Goal: Task Accomplishment & Management: Complete application form

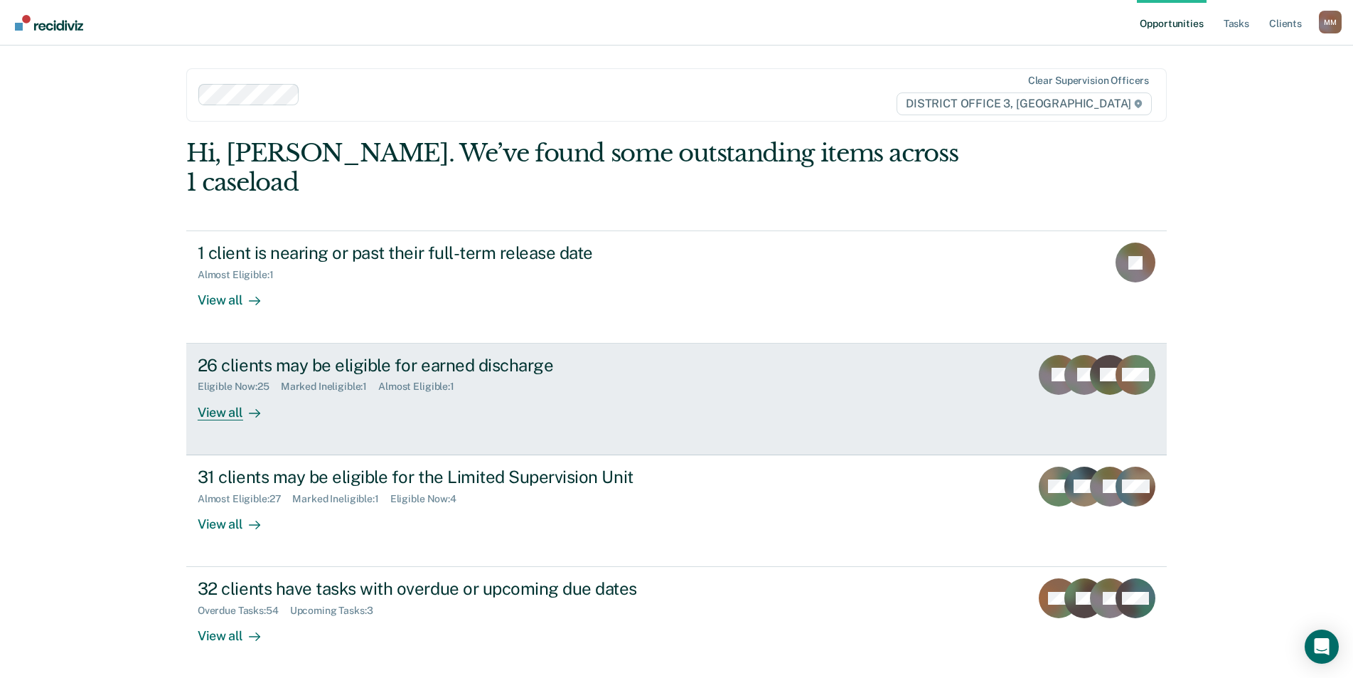
scroll to position [28, 0]
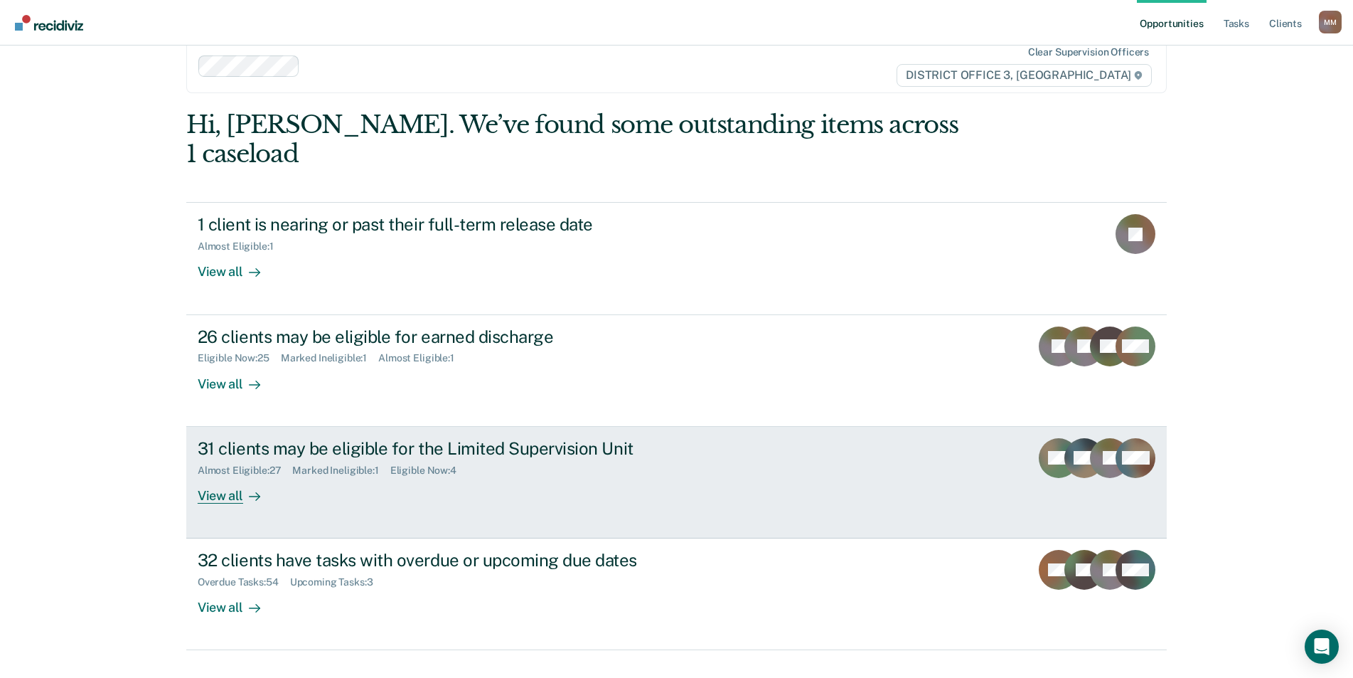
click at [219, 476] on div "View all" at bounding box center [238, 490] width 80 height 28
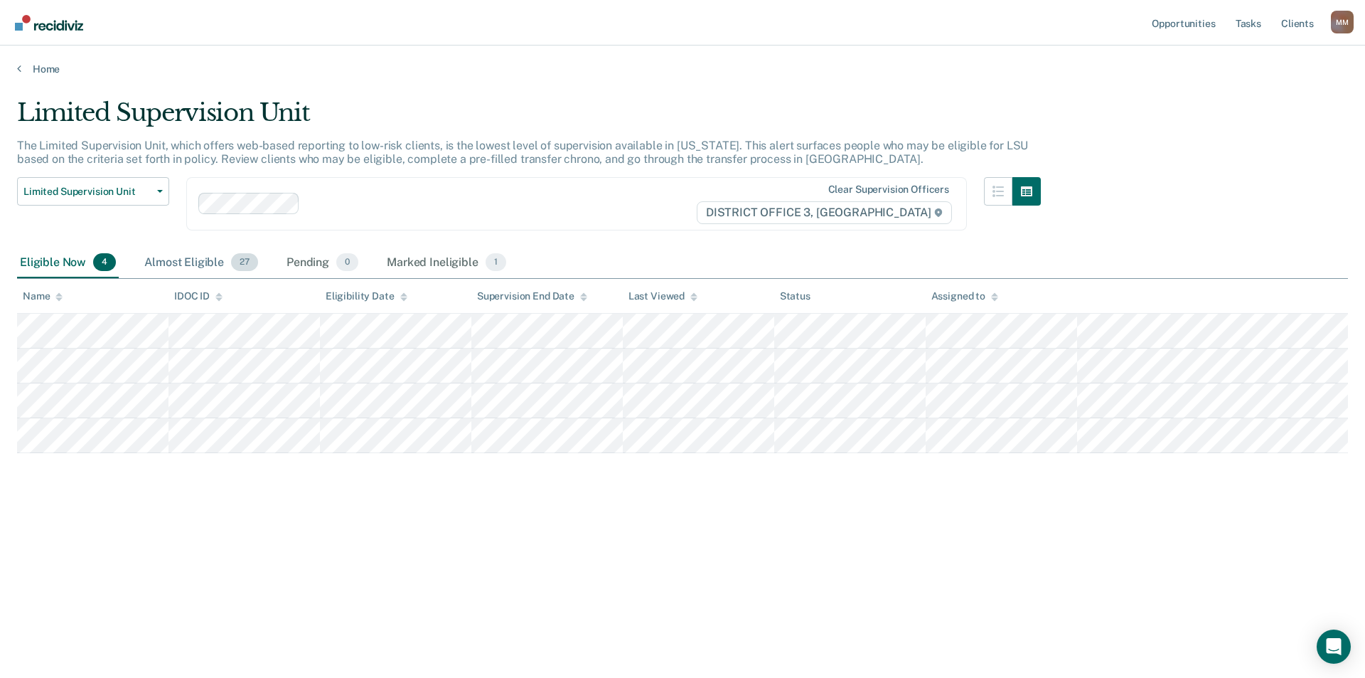
click at [164, 254] on div "Almost Eligible 27" at bounding box center [200, 262] width 119 height 31
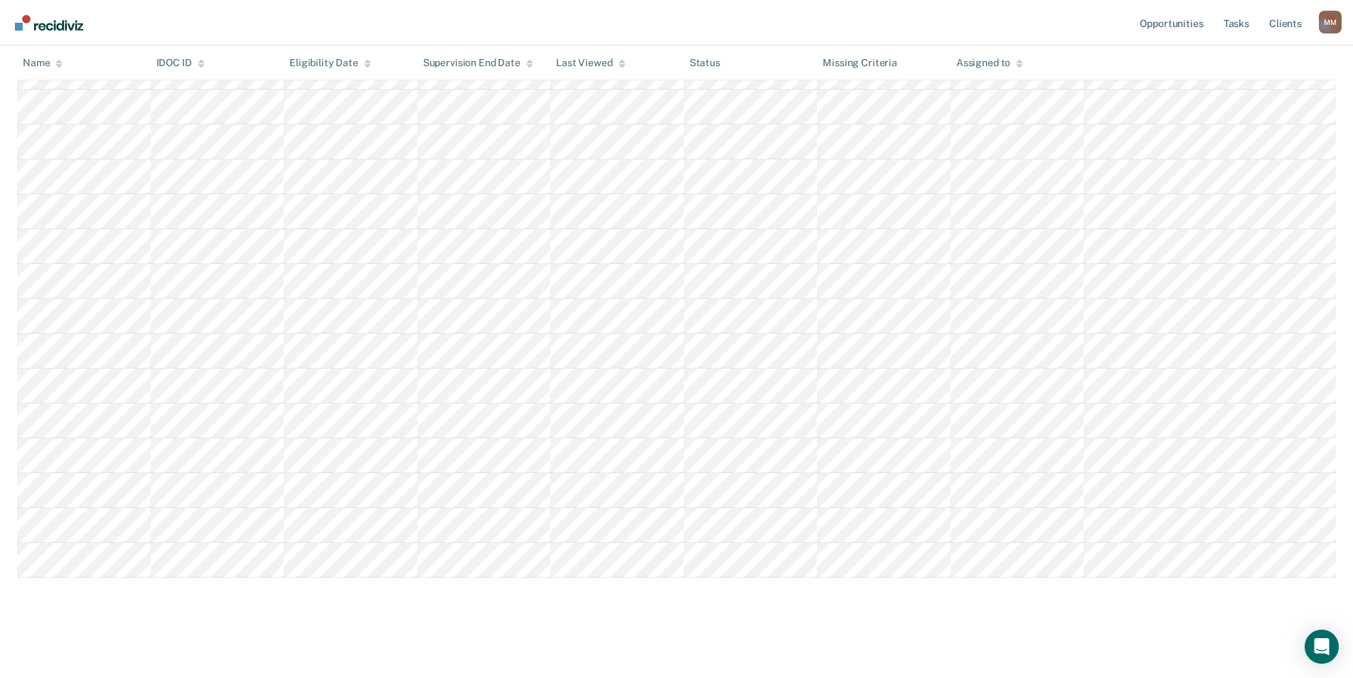
scroll to position [679, 0]
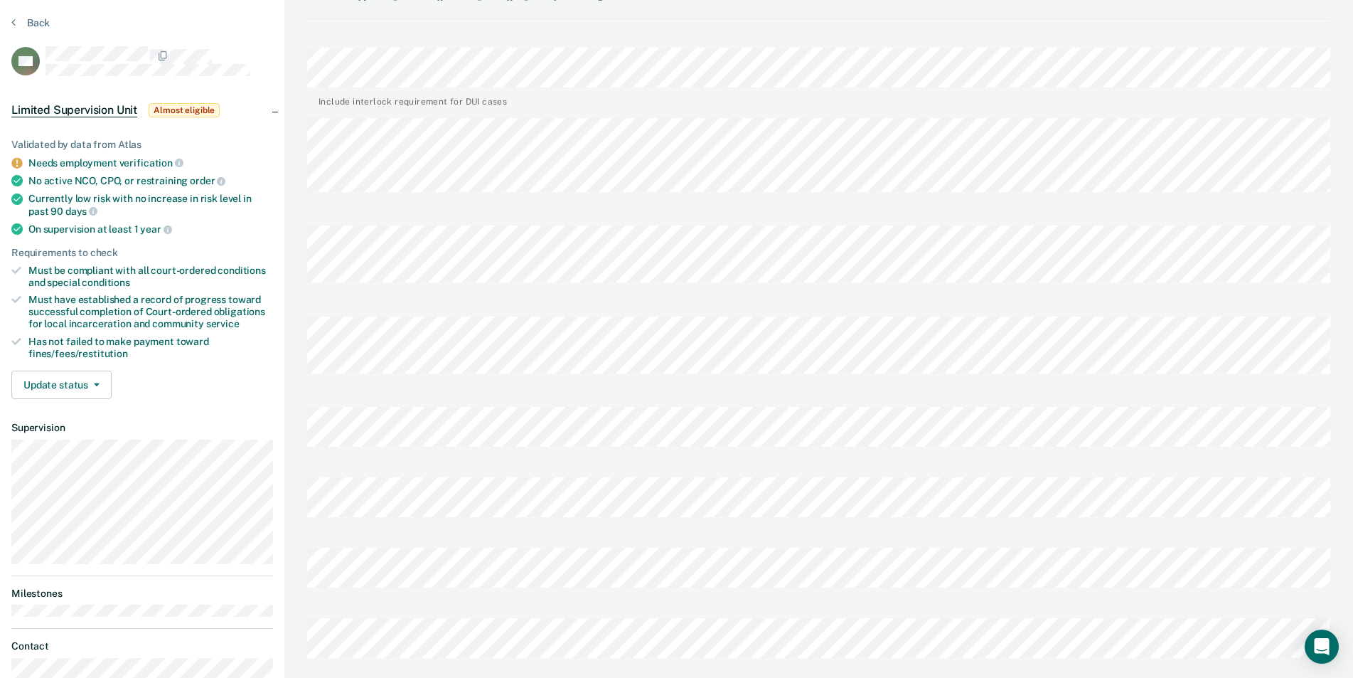
scroll to position [71, 0]
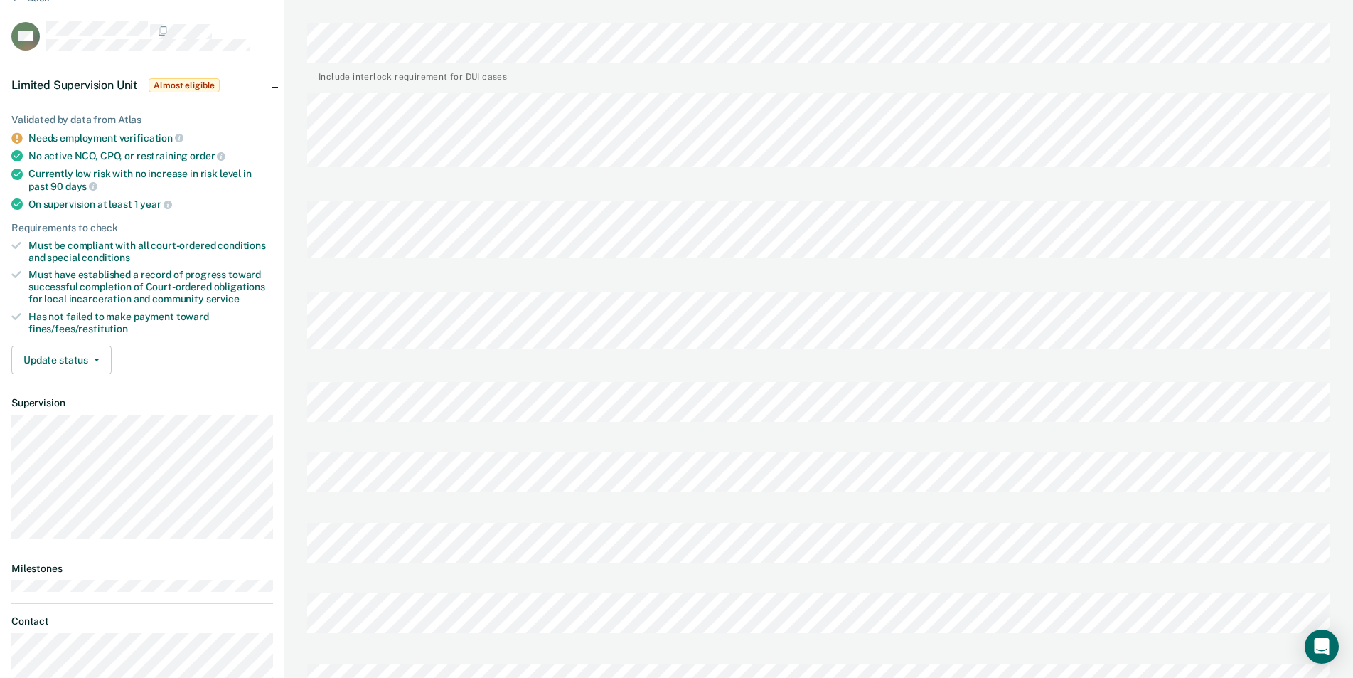
click at [790, 639] on div at bounding box center [818, 646] width 1023 height 14
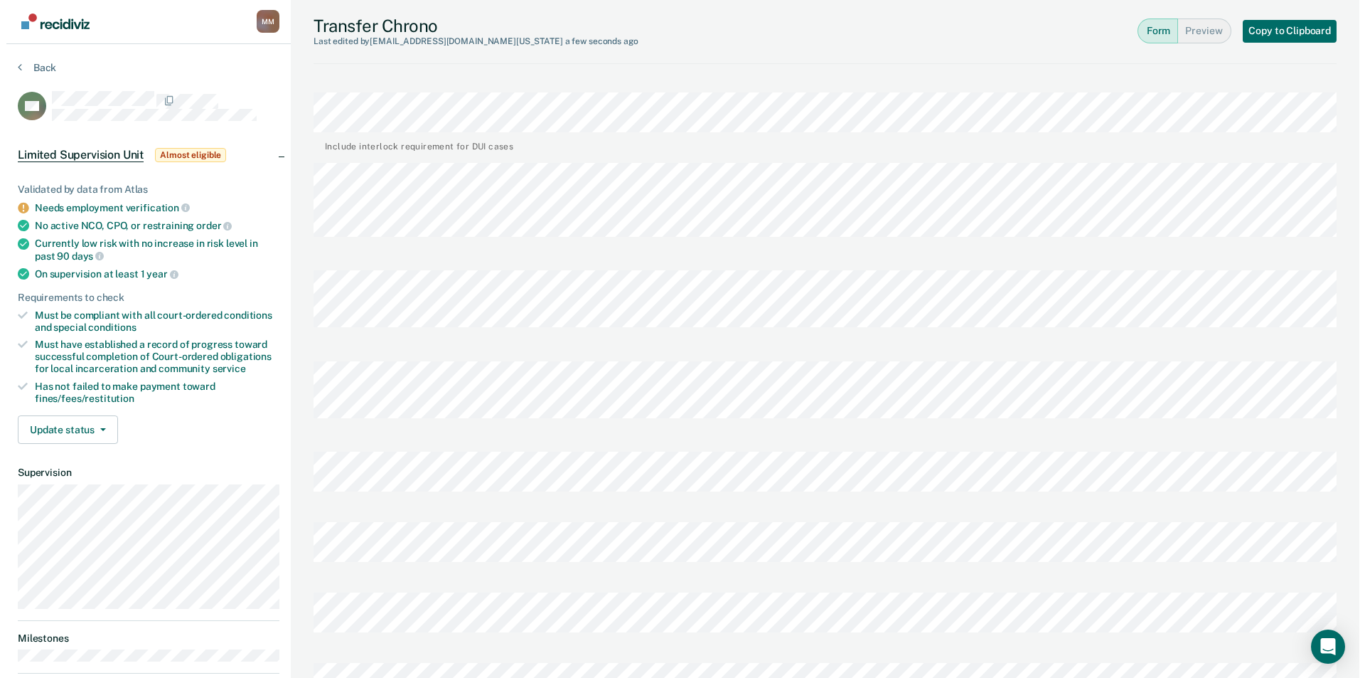
scroll to position [0, 0]
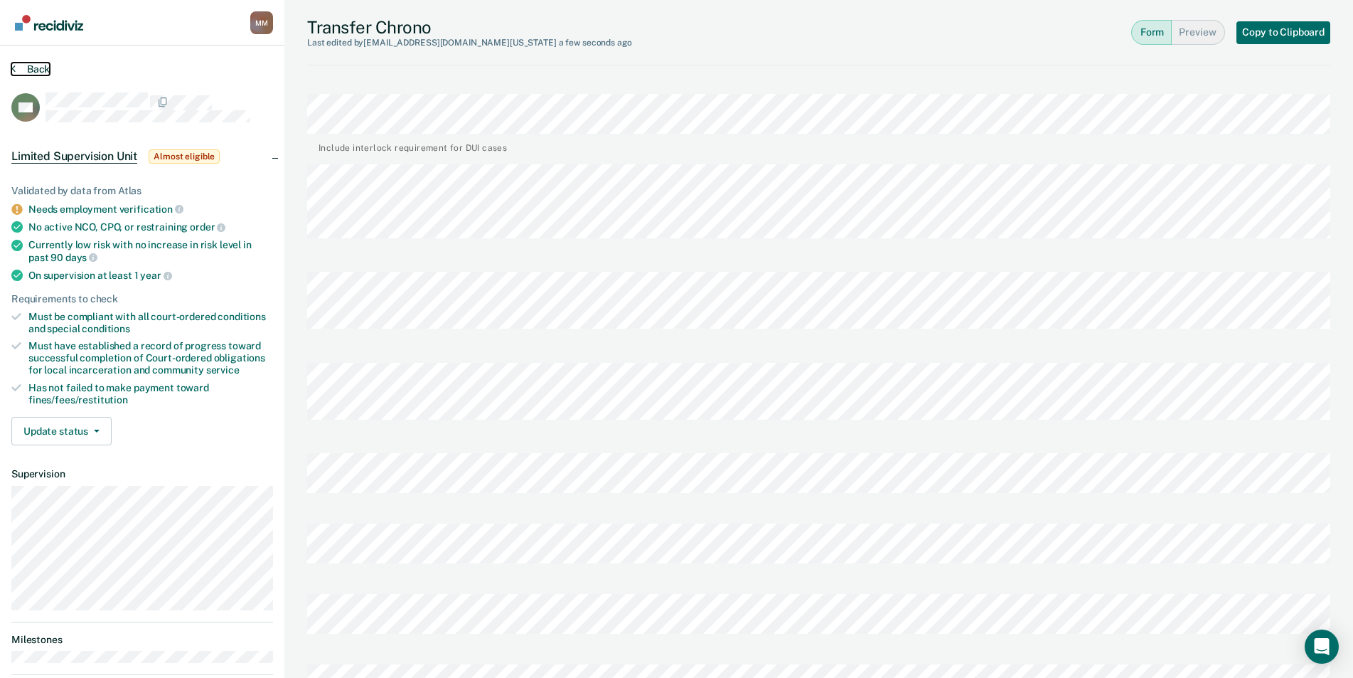
click at [43, 65] on button "Back" at bounding box center [30, 69] width 38 height 13
